Goal: Information Seeking & Learning: Learn about a topic

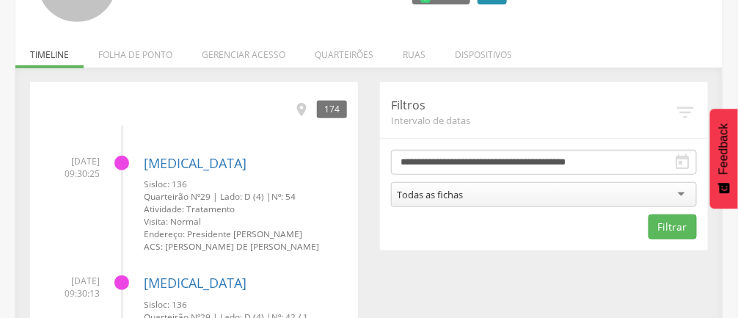
scroll to position [166, 0]
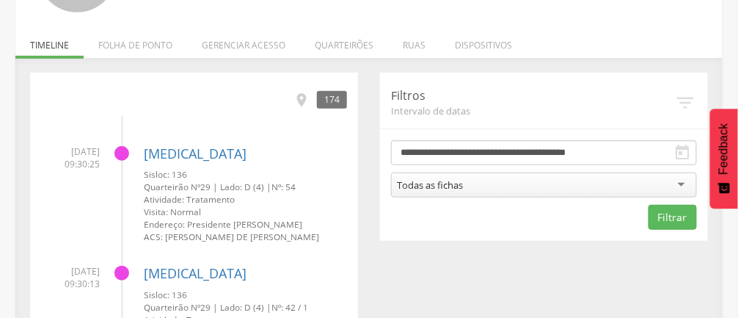
click at [679, 179] on div "Todas as fichas" at bounding box center [544, 184] width 306 height 25
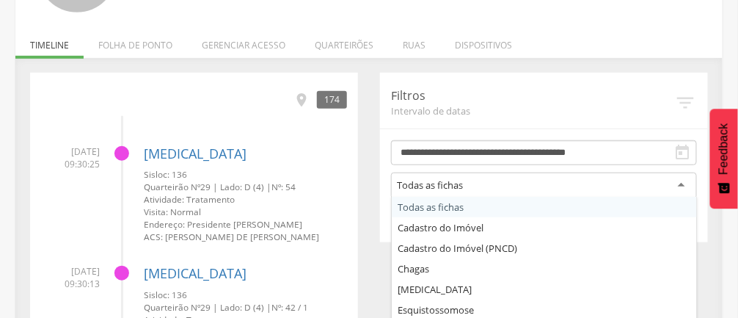
click at [676, 150] on icon "" at bounding box center [683, 153] width 18 height 18
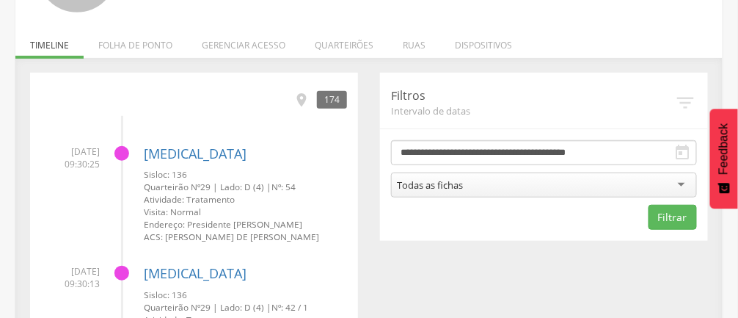
click at [677, 149] on icon "" at bounding box center [683, 153] width 18 height 18
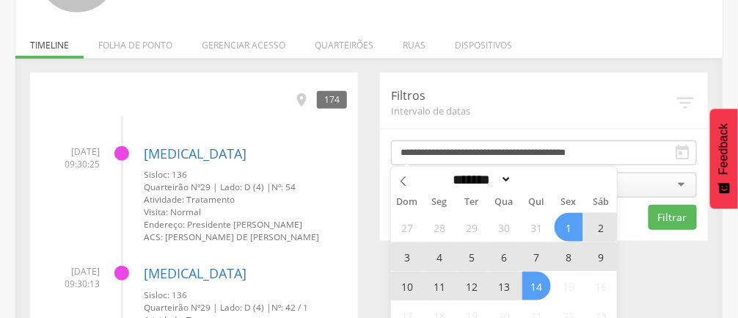
click at [406, 182] on icon at bounding box center [403, 181] width 10 height 10
select select "*"
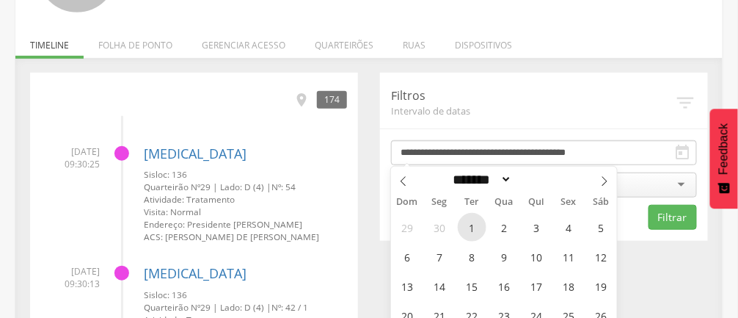
click at [474, 222] on span "1" at bounding box center [472, 227] width 29 height 29
type input "**********"
click at [615, 202] on span "Sáb" at bounding box center [601, 202] width 32 height 10
click at [602, 178] on icon at bounding box center [604, 181] width 10 height 10
select select "*"
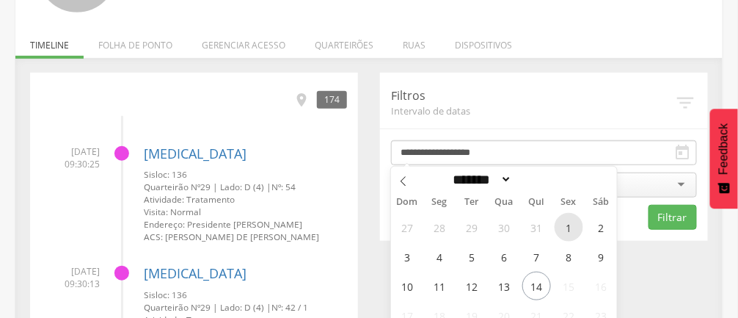
click at [571, 222] on span "1" at bounding box center [569, 227] width 29 height 29
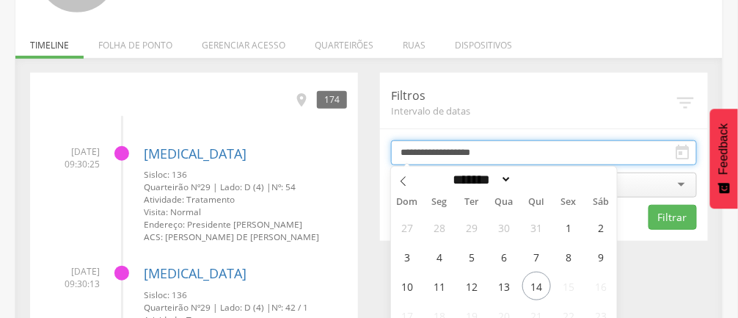
type input "**********"
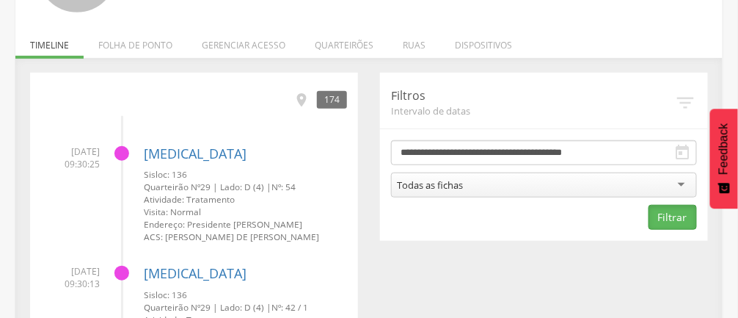
click at [671, 216] on button "Filtrar" at bounding box center [673, 217] width 48 height 25
click at [677, 158] on icon "" at bounding box center [683, 153] width 18 height 18
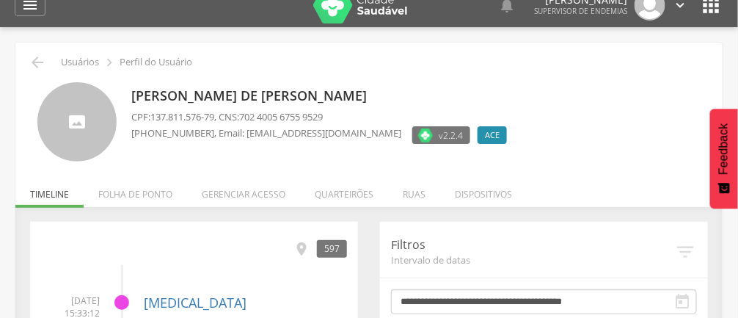
scroll to position [0, 0]
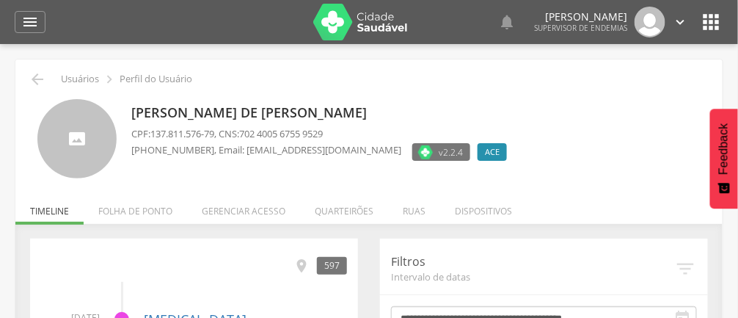
click at [86, 219] on li "Folha de ponto" at bounding box center [135, 207] width 103 height 34
click at [81, 219] on li "Timeline" at bounding box center [49, 207] width 68 height 34
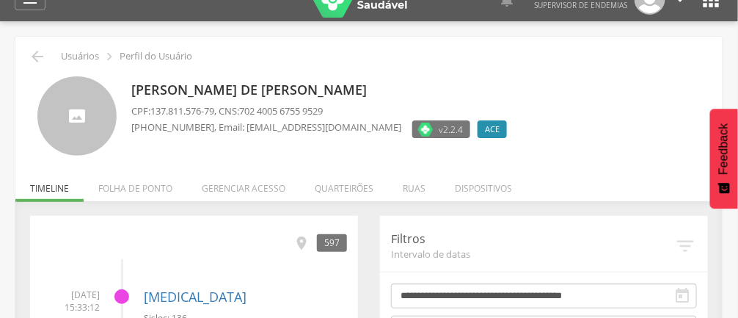
scroll to position [34, 0]
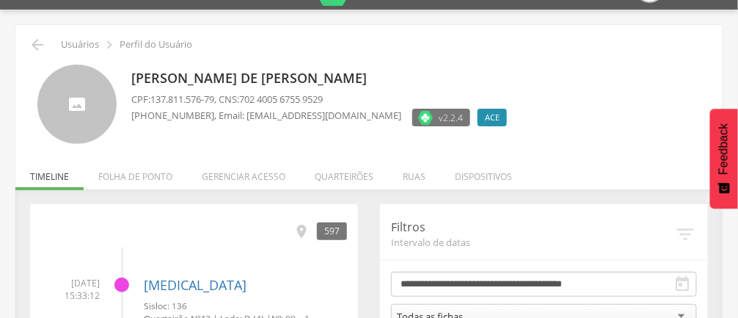
click at [309, 227] on icon "" at bounding box center [301, 231] width 16 height 16
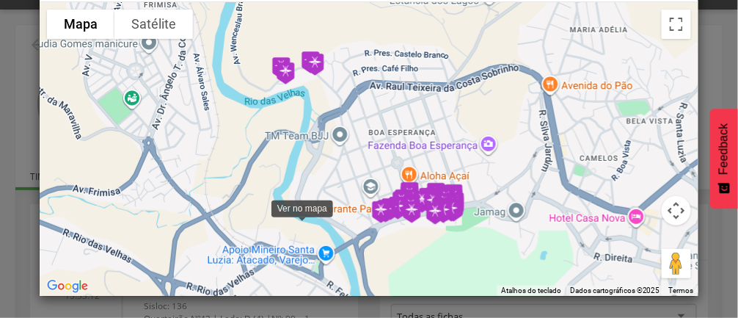
scroll to position [59, 0]
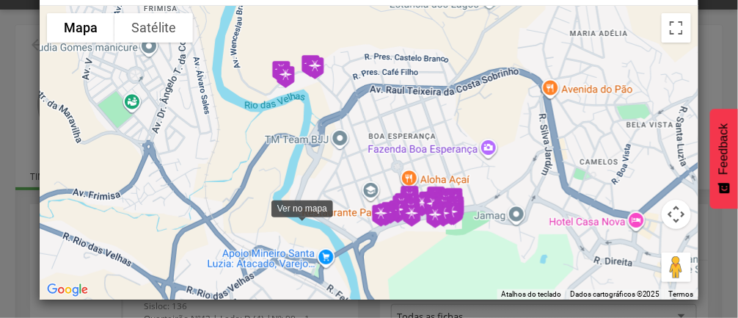
click at [0, 173] on div "× Todas as fichas Para navegar pelo mapa usando gestos de toque, é necessário t…" at bounding box center [369, 159] width 738 height 318
click at [4, 177] on div "× Todas as fichas Para navegar pelo mapa usando gestos de toque, é necessário t…" at bounding box center [369, 159] width 738 height 318
click at [23, 175] on div "× Todas as fichas Para navegar pelo mapa usando gestos de toque, é necessário t…" at bounding box center [369, 159] width 738 height 318
click at [9, 169] on div "× Todas as fichas Para navegar pelo mapa usando gestos de toque, é necessário t…" at bounding box center [369, 159] width 738 height 318
click at [0, 167] on div "× Todas as fichas Para navegar pelo mapa usando gestos de toque, é necessário t…" at bounding box center [369, 159] width 738 height 318
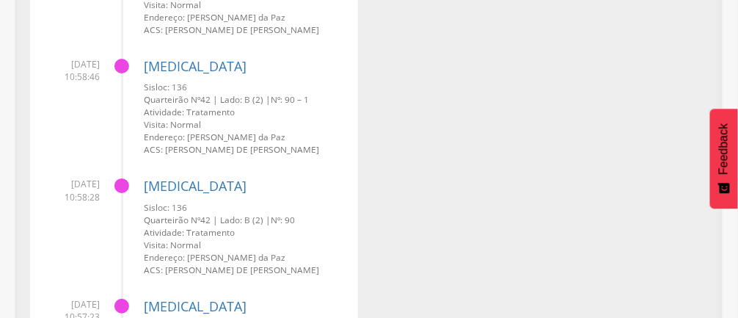
scroll to position [2538, 0]
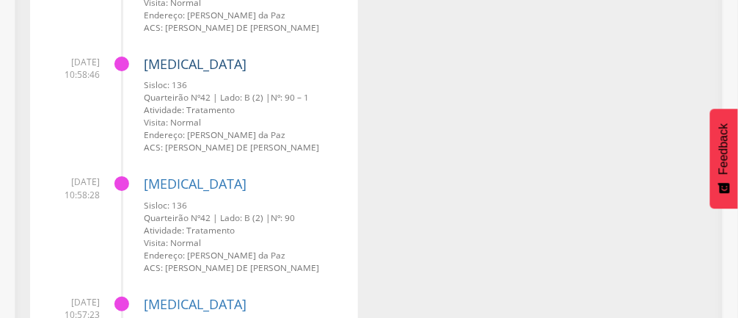
click at [169, 59] on link "[MEDICAL_DATA]" at bounding box center [195, 64] width 103 height 18
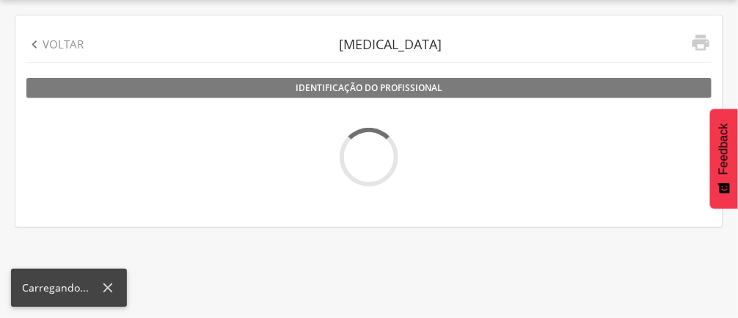
scroll to position [44, 0]
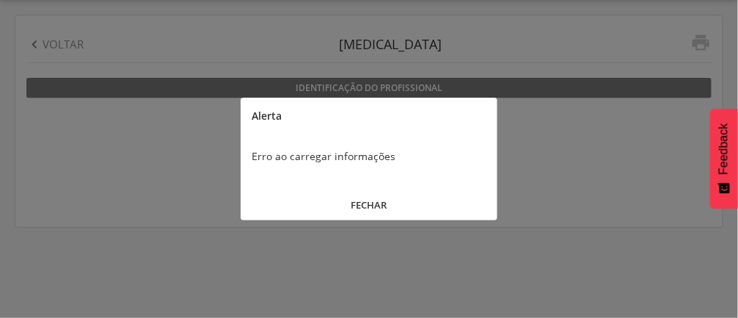
click at [384, 203] on button "FECHAR" at bounding box center [369, 205] width 257 height 32
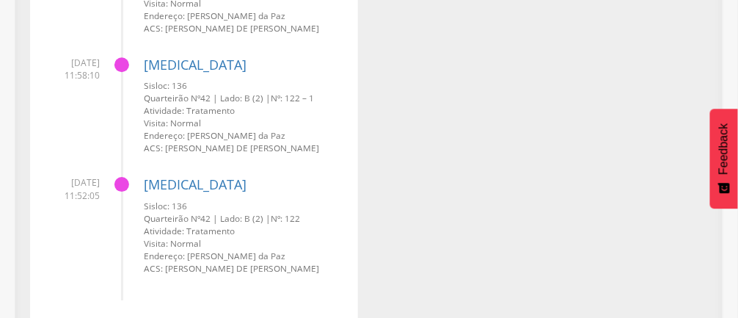
scroll to position [19028, 0]
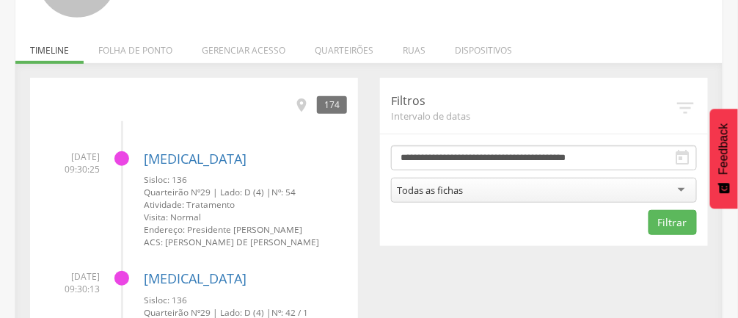
scroll to position [167, 0]
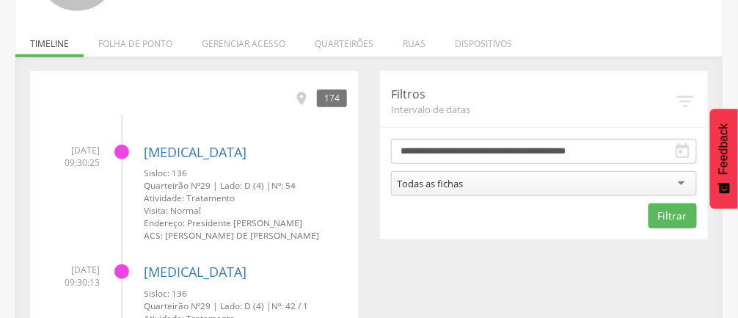
click at [674, 153] on icon "" at bounding box center [683, 151] width 18 height 18
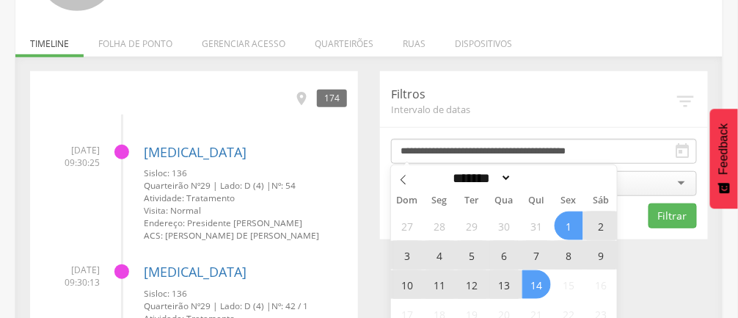
click at [412, 181] on span at bounding box center [403, 177] width 25 height 25
select select "*"
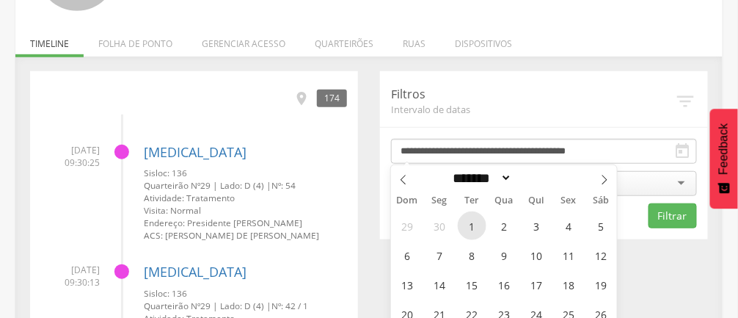
click at [477, 227] on span "1" at bounding box center [472, 225] width 29 height 29
type input "**********"
click at [607, 180] on icon at bounding box center [604, 180] width 10 height 10
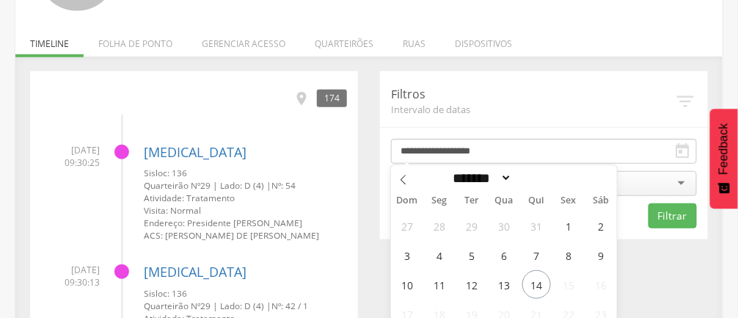
click at [405, 172] on span at bounding box center [403, 177] width 25 height 25
select select "*"
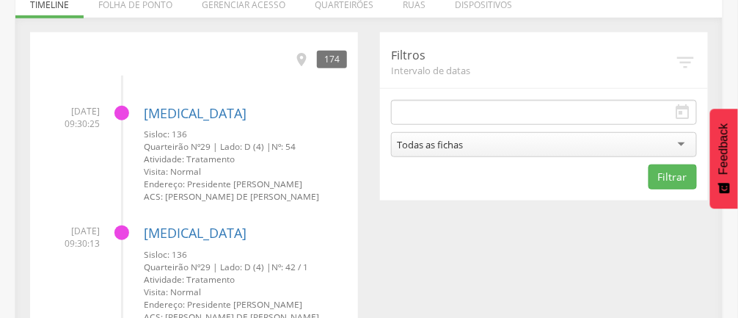
scroll to position [215, 0]
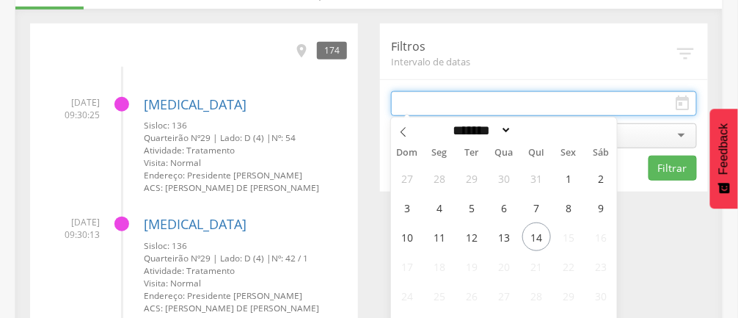
click at [409, 99] on input "text" at bounding box center [544, 103] width 306 height 25
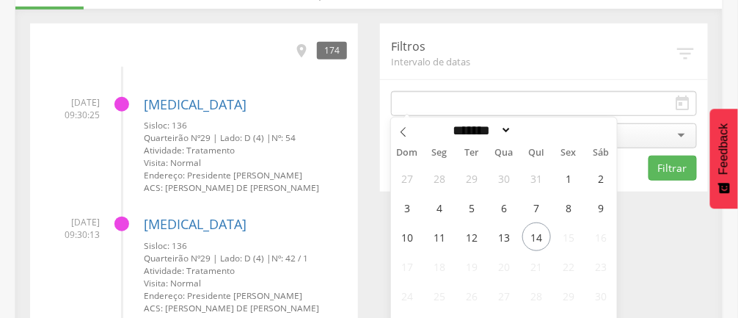
click at [399, 130] on icon at bounding box center [403, 132] width 10 height 10
select select "*"
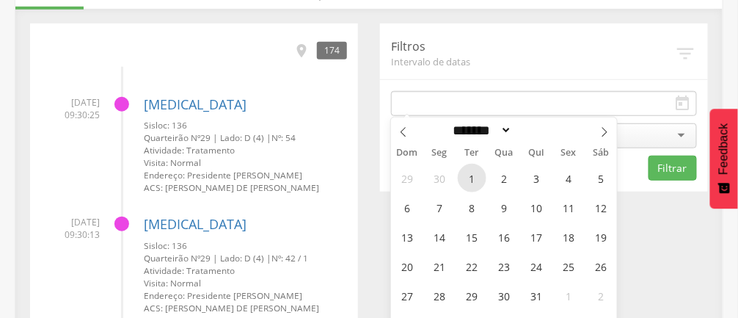
click at [478, 167] on span "1" at bounding box center [472, 178] width 29 height 29
type input "**********"
click at [205, 189] on small "ACS: [PERSON_NAME] de [PERSON_NAME]" at bounding box center [245, 187] width 203 height 12
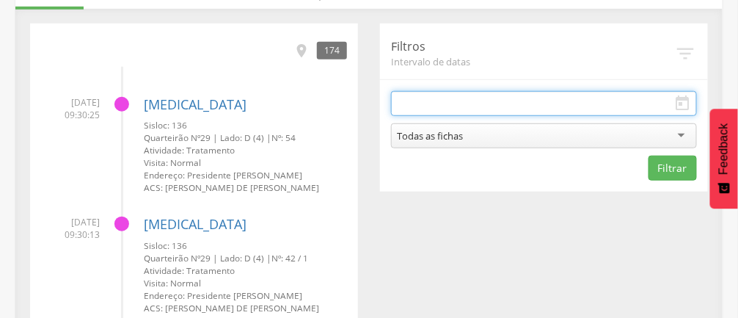
click at [439, 97] on input "text" at bounding box center [544, 103] width 306 height 25
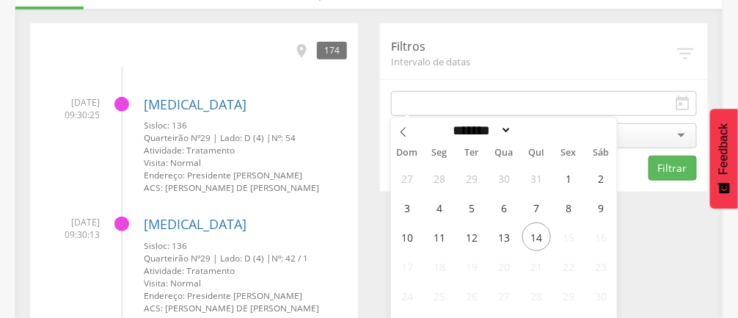
click at [406, 133] on icon at bounding box center [403, 132] width 10 height 10
select select "*"
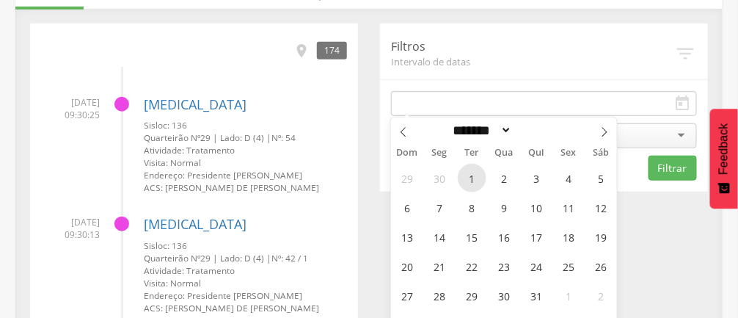
click at [467, 173] on span "1" at bounding box center [472, 178] width 29 height 29
click at [530, 301] on span "31" at bounding box center [536, 295] width 29 height 29
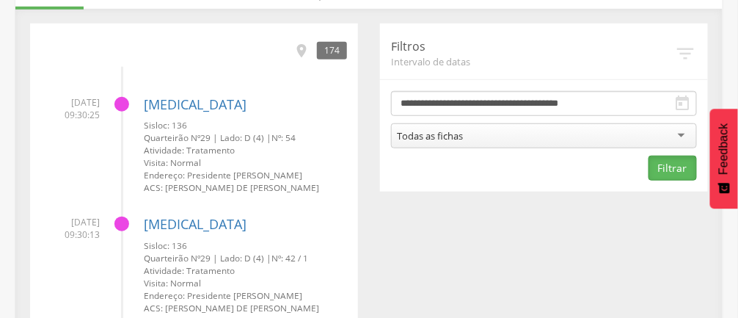
click at [673, 164] on button "Filtrar" at bounding box center [673, 168] width 48 height 25
click at [175, 107] on link "[MEDICAL_DATA]" at bounding box center [195, 104] width 103 height 18
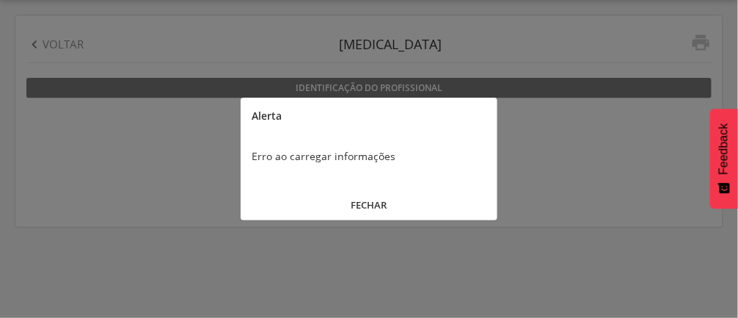
click at [381, 200] on button "FECHAR" at bounding box center [369, 205] width 257 height 32
click at [377, 207] on div " Voltar [MEDICAL_DATA]   Identificação do profissional Profissional -- CNS: …" at bounding box center [368, 120] width 707 height 211
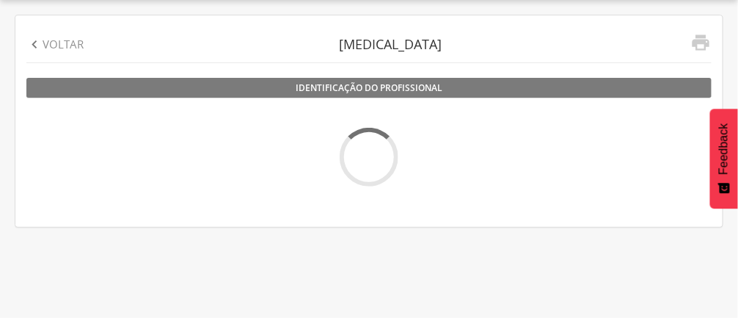
scroll to position [0, 0]
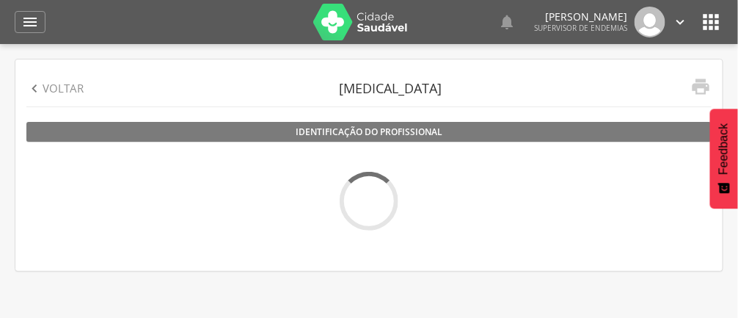
click at [53, 84] on p "Voltar" at bounding box center [63, 88] width 41 height 15
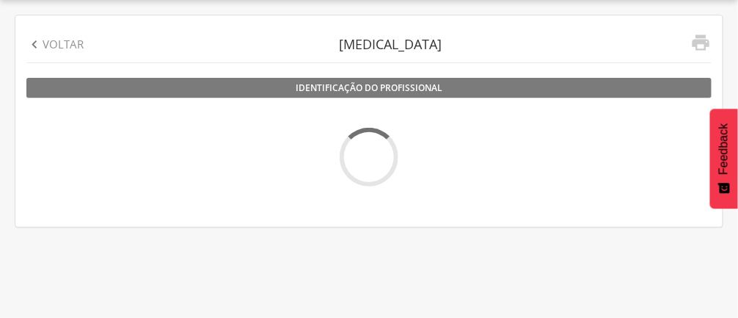
type input "**********"
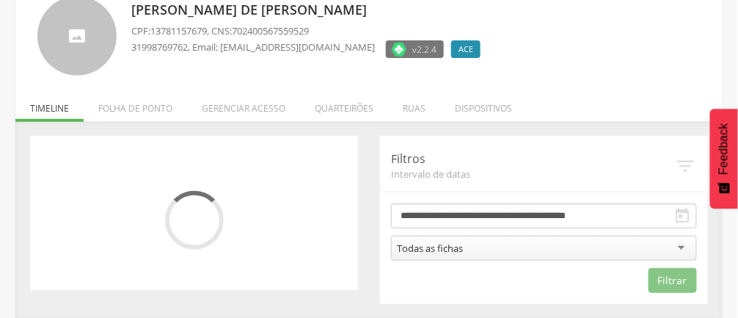
scroll to position [103, 0]
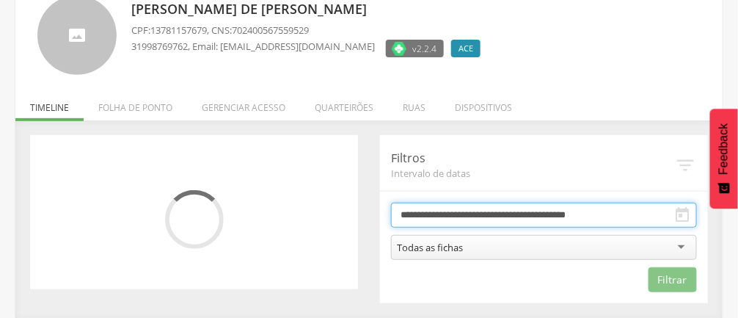
click at [637, 216] on input "**********" at bounding box center [544, 214] width 306 height 25
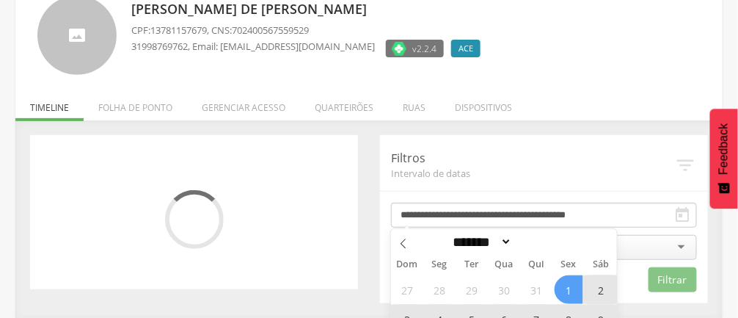
click at [410, 238] on span at bounding box center [403, 241] width 25 height 25
select select "*"
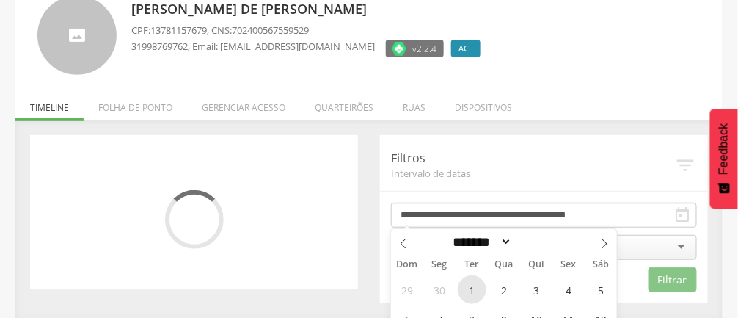
click at [479, 283] on span "1" at bounding box center [472, 289] width 29 height 29
type input "**********"
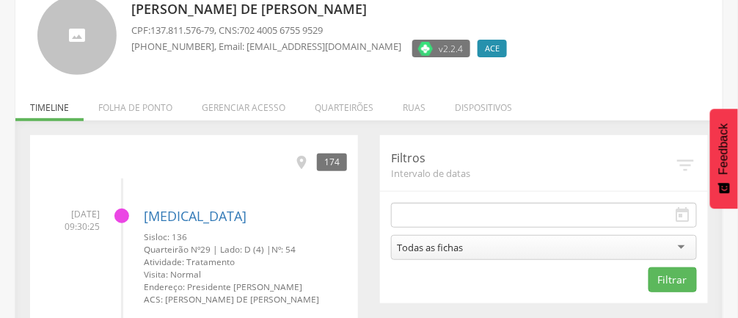
scroll to position [106, 0]
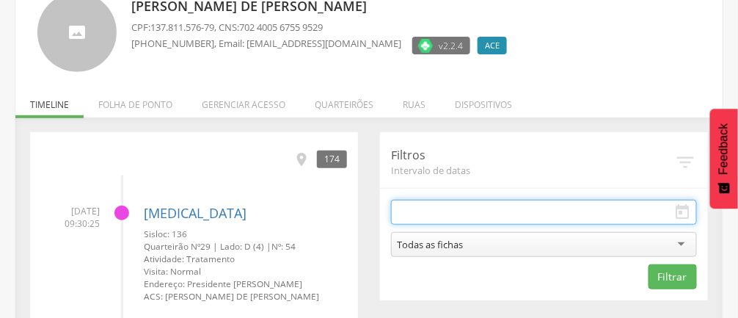
click at [538, 208] on input "text" at bounding box center [544, 212] width 306 height 25
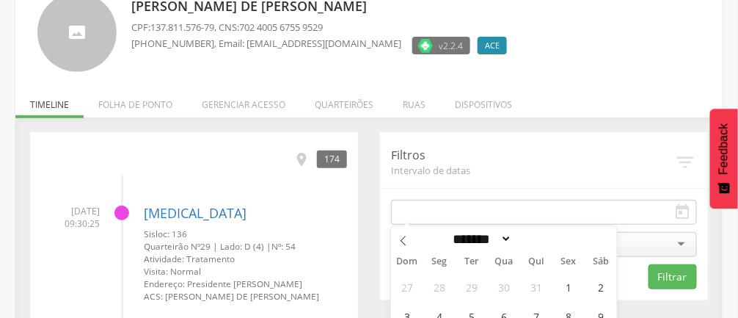
click at [408, 236] on icon at bounding box center [403, 241] width 10 height 10
select select "*"
click at [476, 283] on span "1" at bounding box center [472, 286] width 29 height 29
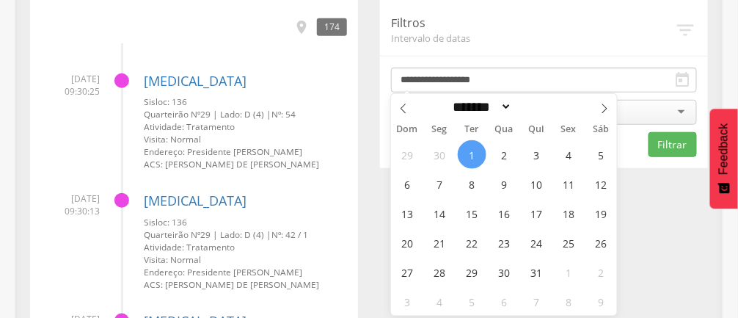
scroll to position [239, 0]
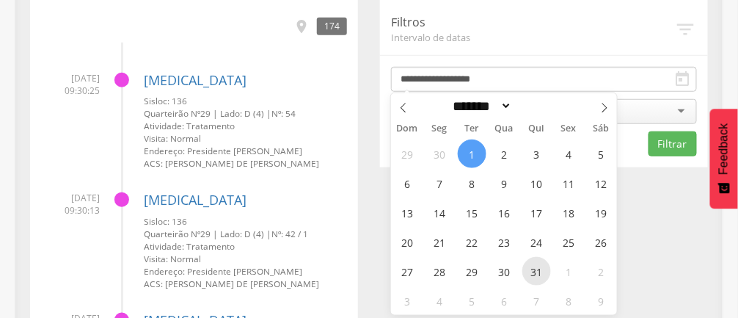
click at [534, 268] on span "31" at bounding box center [536, 271] width 29 height 29
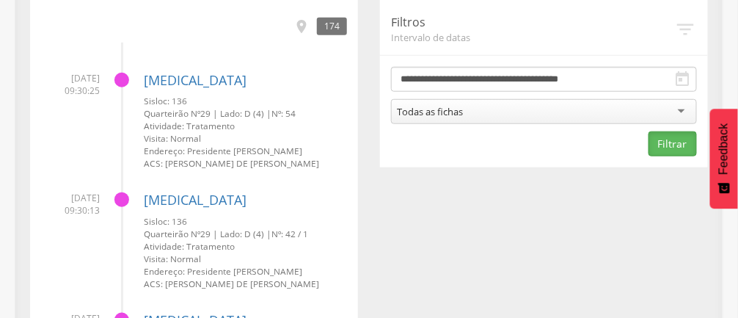
click at [681, 144] on button "Filtrar" at bounding box center [673, 143] width 48 height 25
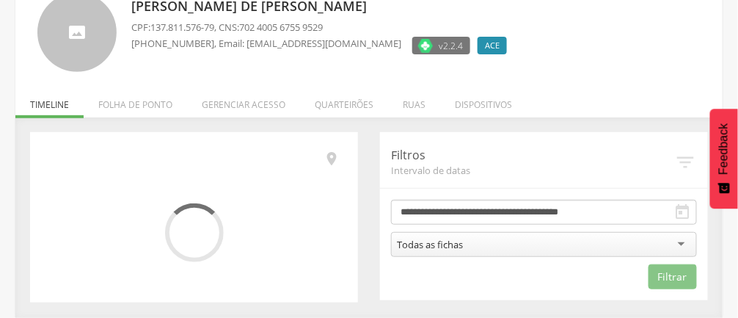
scroll to position [106, 0]
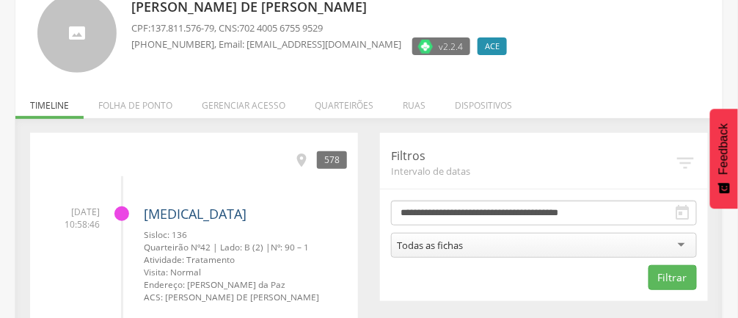
click at [169, 205] on link "[MEDICAL_DATA]" at bounding box center [195, 214] width 103 height 18
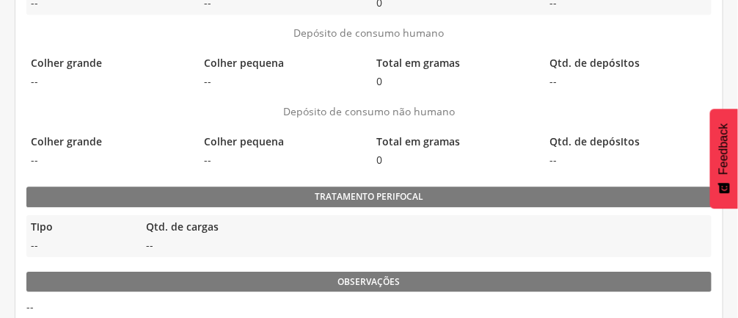
scroll to position [928, 0]
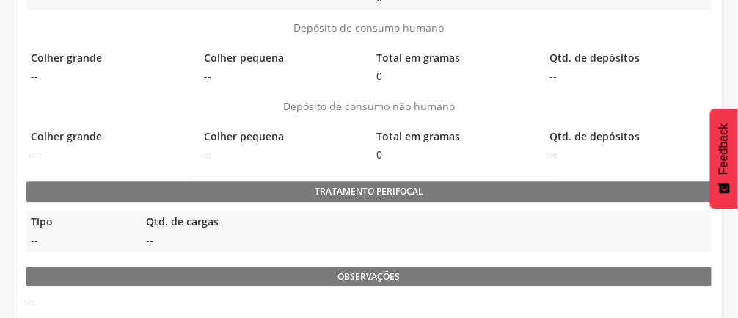
type input "**********"
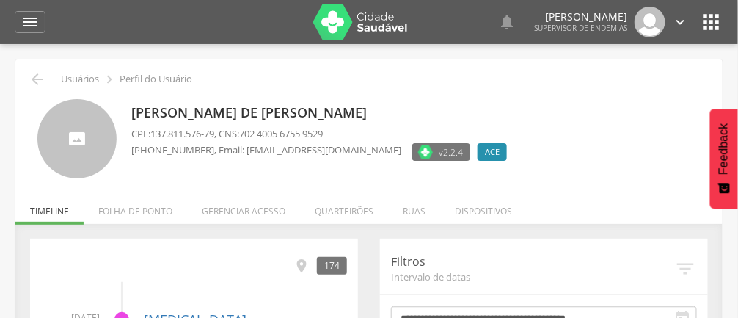
click at [137, 205] on li "Folha de ponto" at bounding box center [135, 207] width 103 height 34
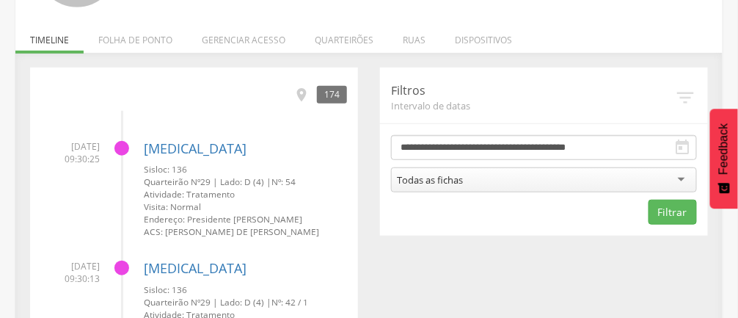
scroll to position [172, 0]
